Goal: Obtain resource: Download file/media

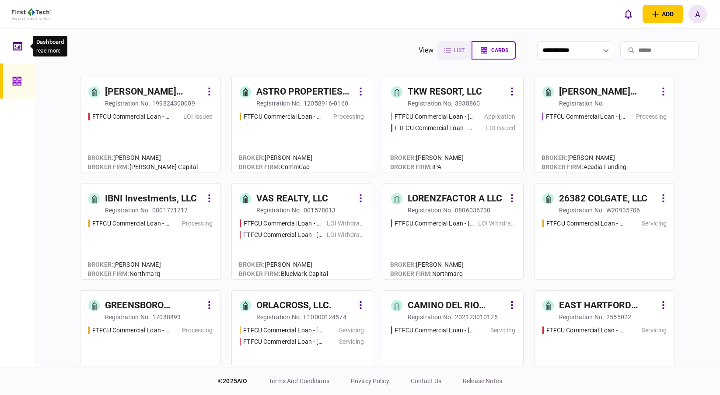
click at [18, 48] on icon at bounding box center [18, 47] width 1 height 2
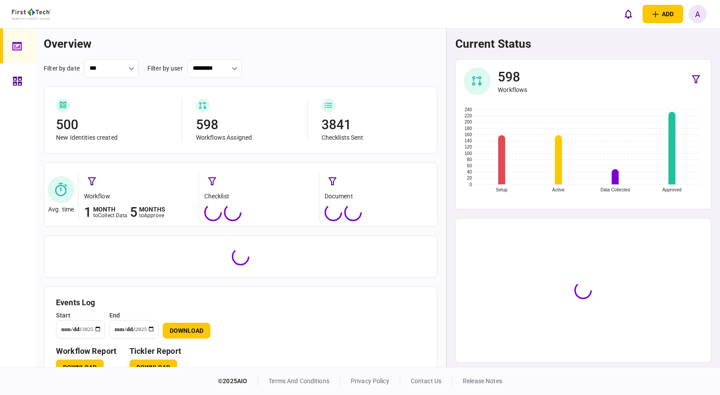
click at [153, 367] on footer "© 2025 AIO terms and conditions privacy policy contact us release notes" at bounding box center [360, 381] width 720 height 28
click at [154, 363] on button "Download" at bounding box center [154, 367] width 48 height 16
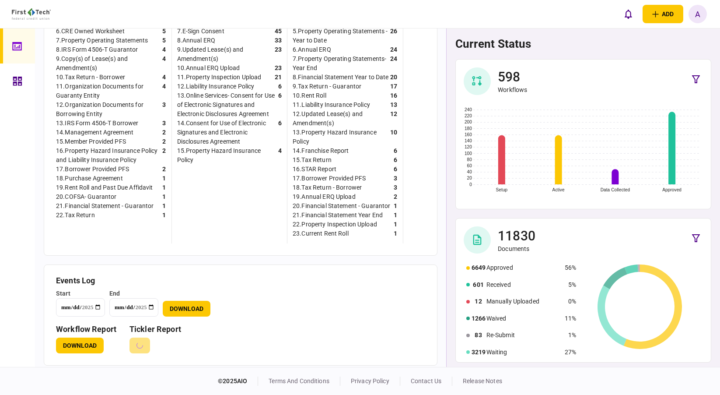
scroll to position [350, 0]
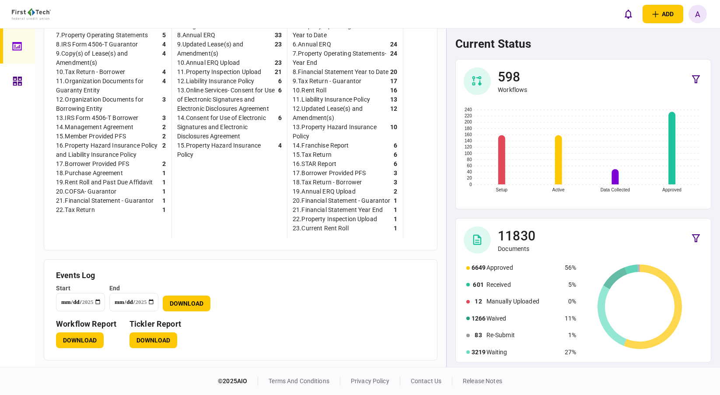
drag, startPoint x: 341, startPoint y: 281, endPoint x: 181, endPoint y: 123, distance: 225.3
click at [341, 281] on section "**********" at bounding box center [240, 291] width 369 height 40
click at [8, 81] on link at bounding box center [17, 80] width 35 height 35
